Goal: Information Seeking & Learning: Check status

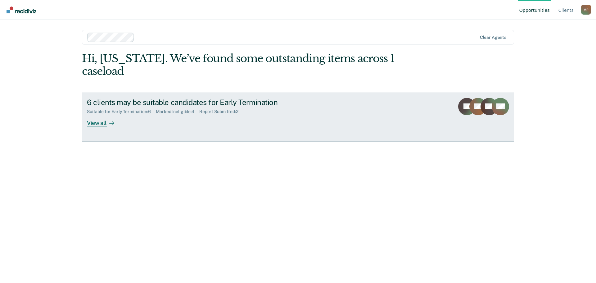
click at [96, 114] on div "View all" at bounding box center [104, 120] width 35 height 12
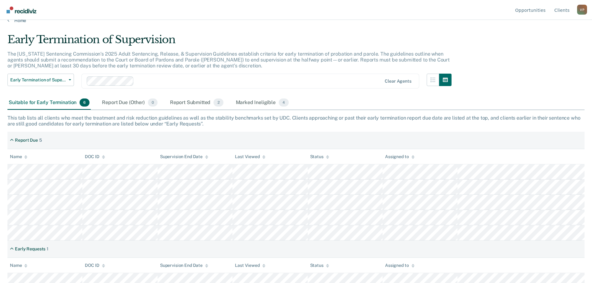
scroll to position [15, 0]
